Goal: Transaction & Acquisition: Purchase product/service

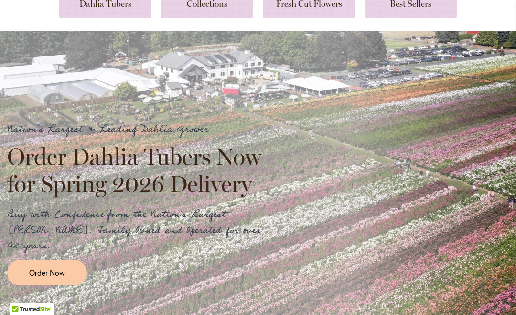
scroll to position [178, 0]
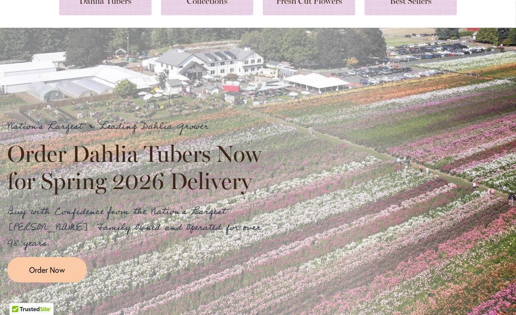
click at [64, 264] on span "Order Now" at bounding box center [47, 269] width 36 height 11
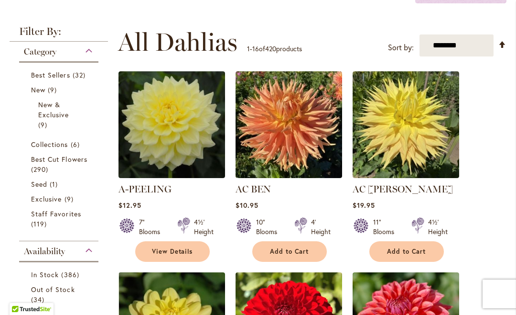
scroll to position [225, 0]
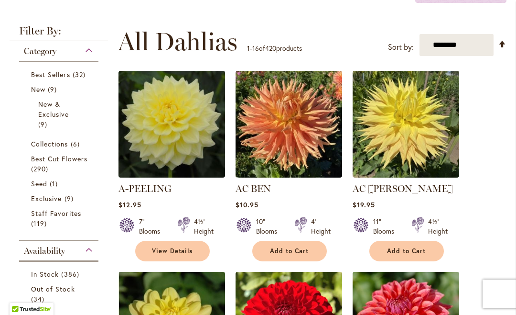
click at [475, 50] on select "**********" at bounding box center [457, 45] width 74 height 22
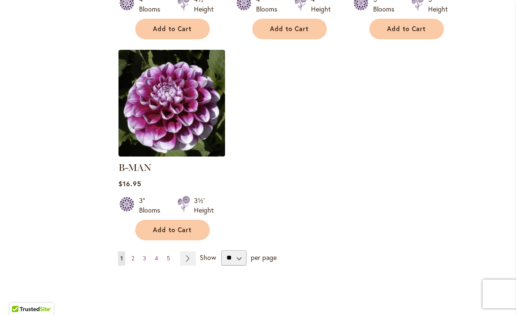
scroll to position [1264, 0]
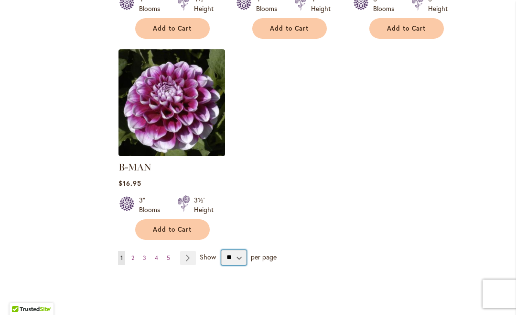
click at [244, 251] on select "** ** ** **" at bounding box center [233, 257] width 25 height 15
select select "**"
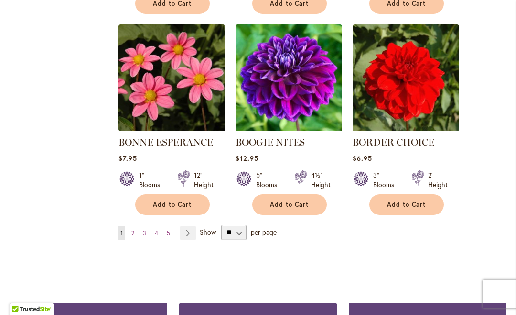
scroll to position [3311, 0]
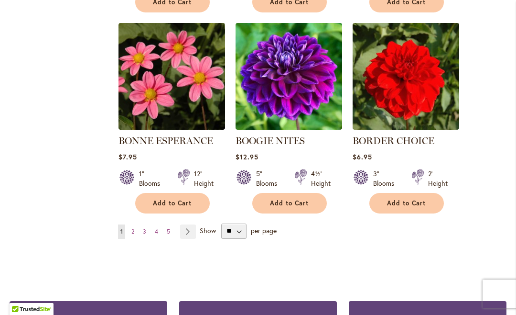
click at [135, 224] on link "Page 2" at bounding box center [133, 231] width 8 height 14
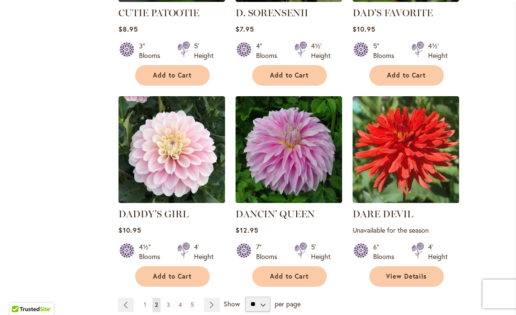
scroll to position [3330, 0]
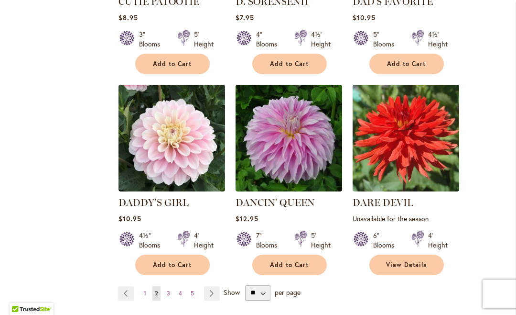
click at [171, 286] on link "Page 3" at bounding box center [168, 293] width 8 height 14
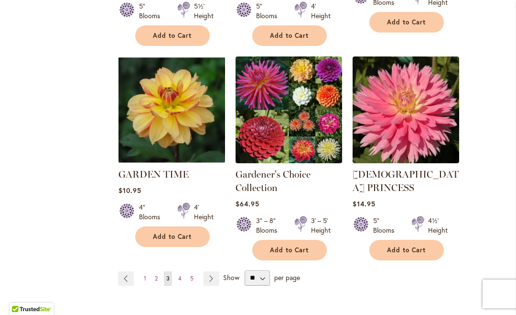
scroll to position [3344, 0]
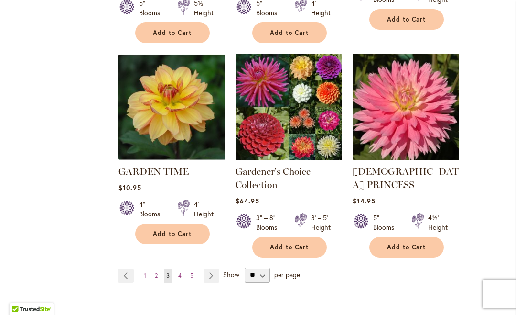
click at [182, 268] on link "Page 4" at bounding box center [180, 275] width 8 height 14
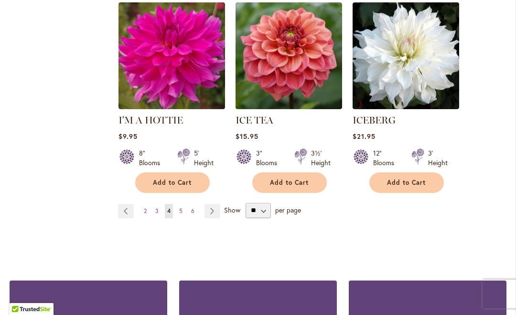
scroll to position [3388, 0]
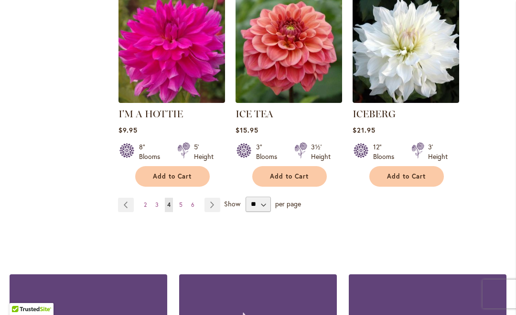
click at [184, 197] on link "Page 5" at bounding box center [181, 204] width 8 height 14
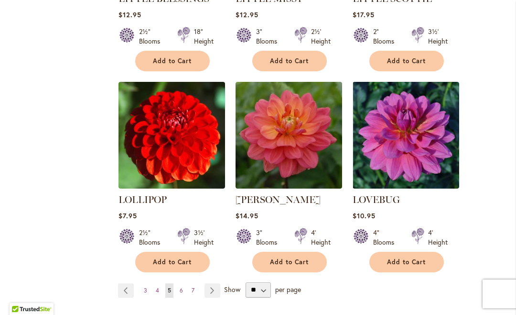
scroll to position [3311, 0]
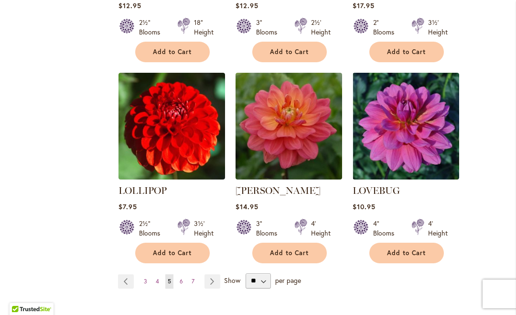
click at [183, 274] on link "Page 6" at bounding box center [181, 281] width 8 height 14
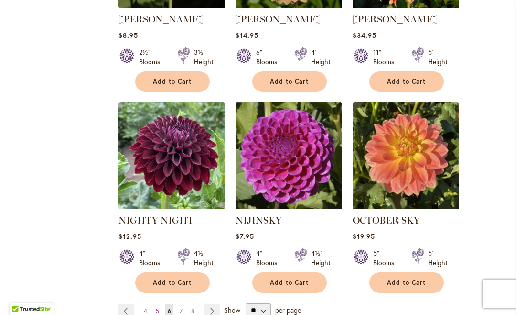
scroll to position [3303, 0]
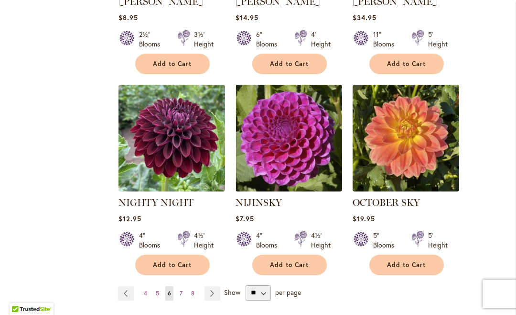
click at [184, 286] on link "Page 7" at bounding box center [181, 293] width 8 height 14
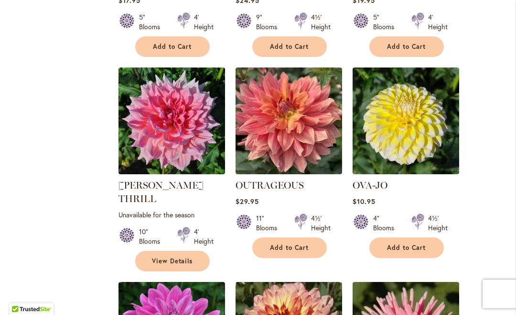
scroll to position [628, 0]
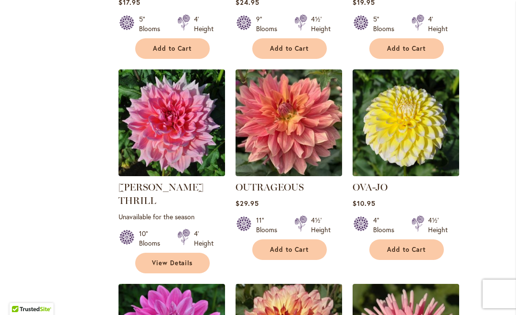
click at [288, 125] on img at bounding box center [289, 122] width 107 height 107
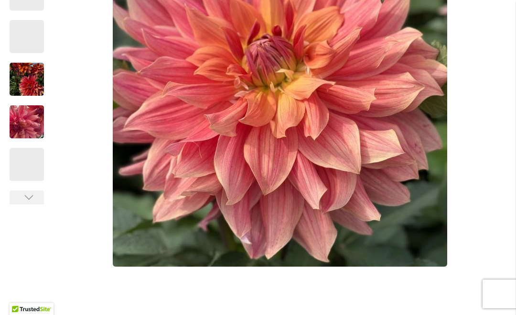
scroll to position [352, 0]
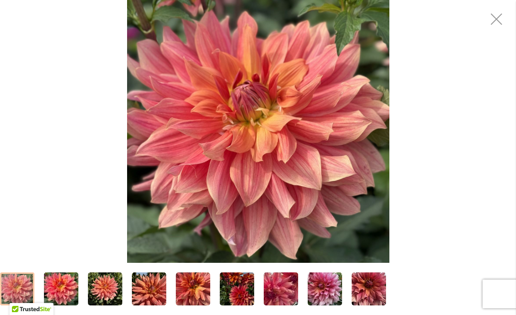
click at [376, 122] on img "OUTRAGEOUS" at bounding box center [258, 131] width 262 height 262
click at [375, 118] on img "OUTRAGEOUS" at bounding box center [258, 131] width 262 height 262
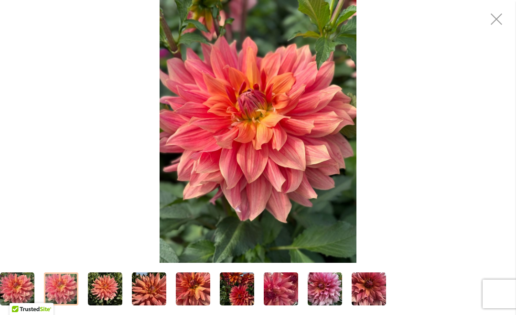
click at [63, 287] on img "OUTRAGEOUS" at bounding box center [61, 289] width 34 height 46
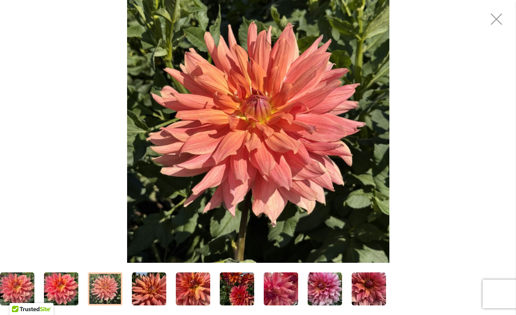
click at [106, 290] on img "OUTRAGEOUS" at bounding box center [105, 289] width 34 height 34
click at [153, 284] on img "OUTRAGEOUS" at bounding box center [149, 289] width 34 height 34
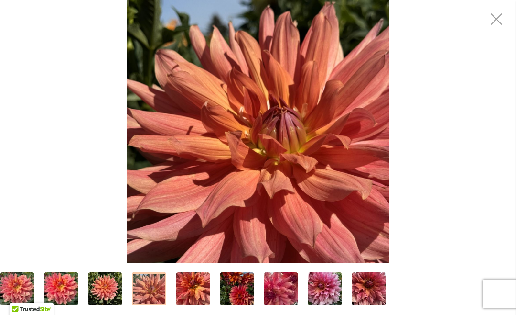
click at [201, 284] on img "OUTRAGEOUS" at bounding box center [193, 289] width 34 height 34
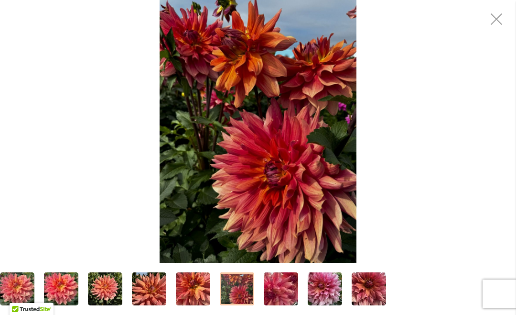
click at [241, 293] on img "OUTRAGEOUS" at bounding box center [237, 289] width 34 height 46
click at [254, 289] on div at bounding box center [237, 288] width 34 height 33
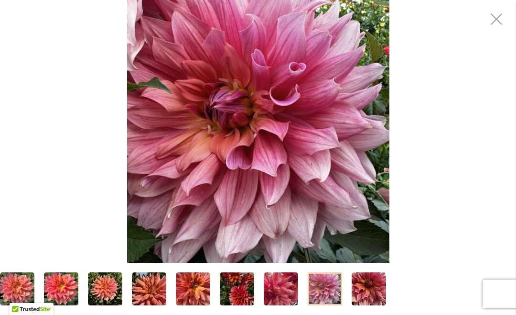
click at [328, 291] on img "OUTRAGEOUS" at bounding box center [325, 289] width 34 height 34
click at [373, 288] on img "OUTRAGEOUS" at bounding box center [369, 289] width 34 height 34
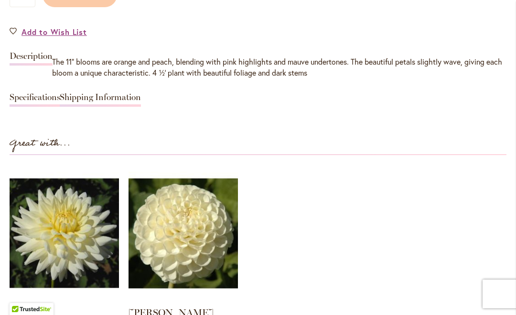
scroll to position [857, 0]
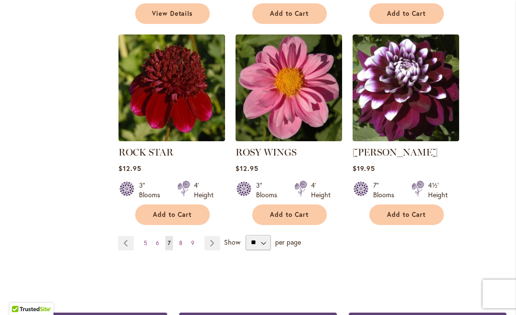
scroll to position [3352, 0]
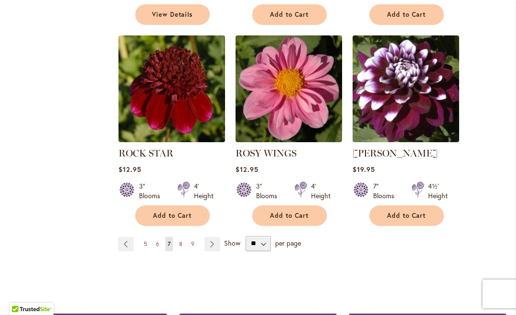
click at [182, 237] on link "Page 8" at bounding box center [181, 244] width 8 height 14
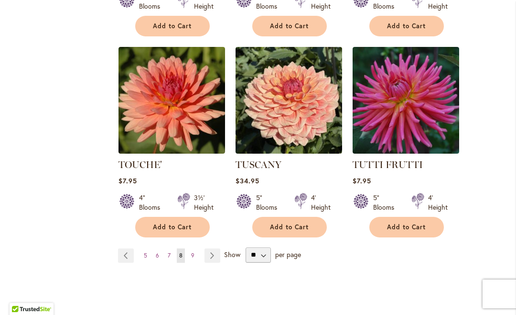
scroll to position [3301, 0]
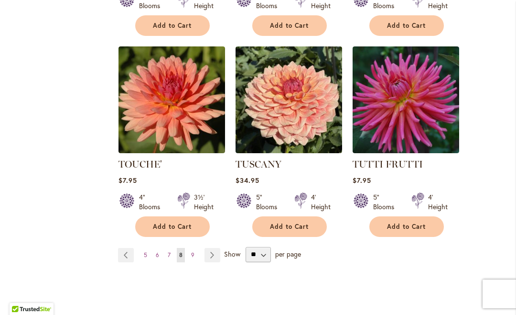
click at [196, 248] on link "Page 9" at bounding box center [193, 255] width 8 height 14
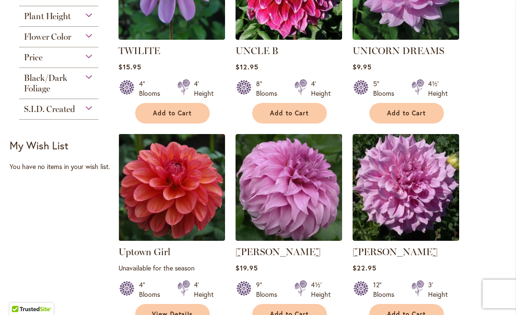
scroll to position [363, 0]
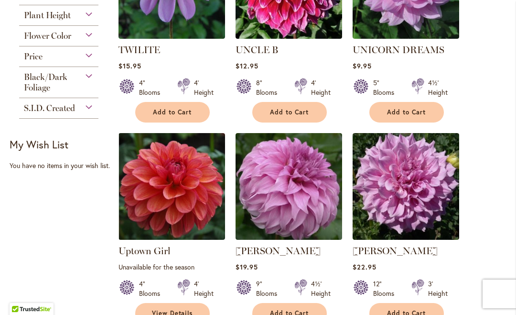
click at [171, 191] on img at bounding box center [172, 186] width 107 height 107
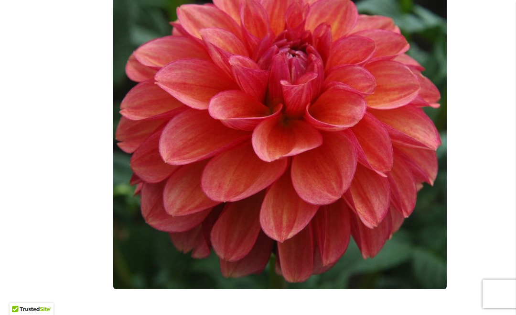
scroll to position [323, 0]
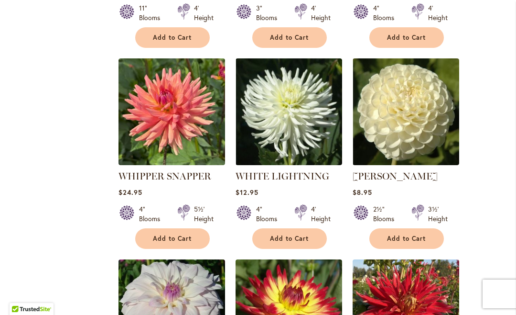
scroll to position [1058, 0]
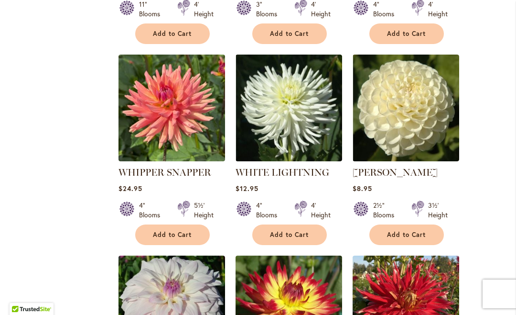
click at [169, 100] on img at bounding box center [172, 108] width 107 height 107
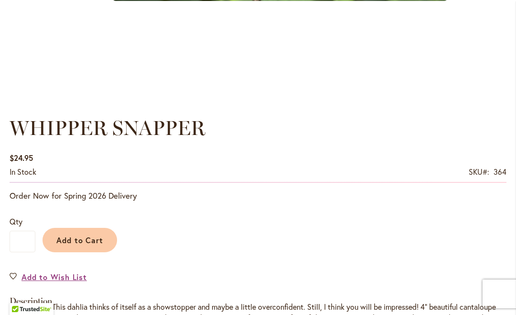
scroll to position [611, 0]
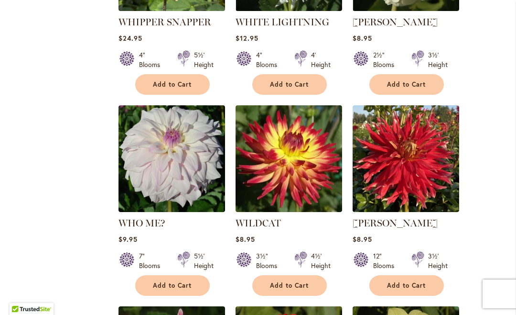
scroll to position [1223, 0]
